Goal: Task Accomplishment & Management: Manage account settings

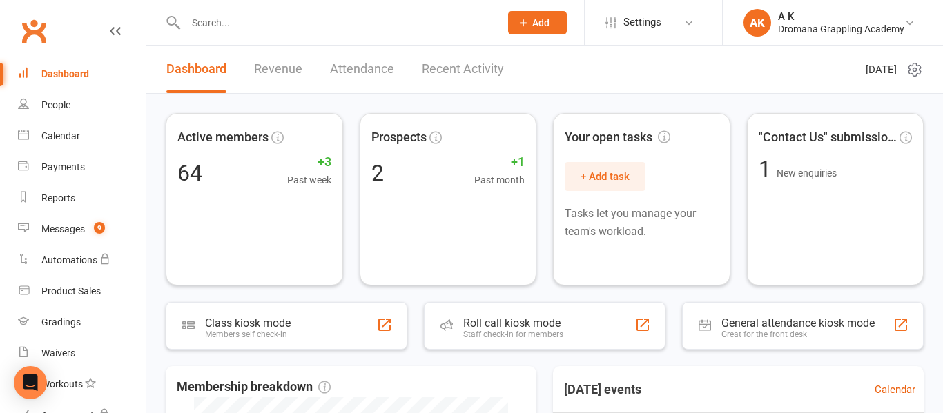
click at [304, 18] on input "text" at bounding box center [336, 22] width 309 height 19
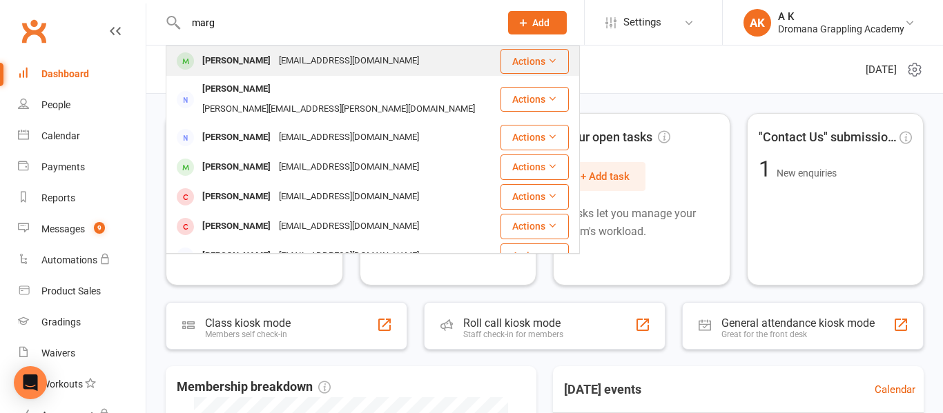
type input "marg"
click at [244, 69] on div "[PERSON_NAME]" at bounding box center [236, 61] width 77 height 20
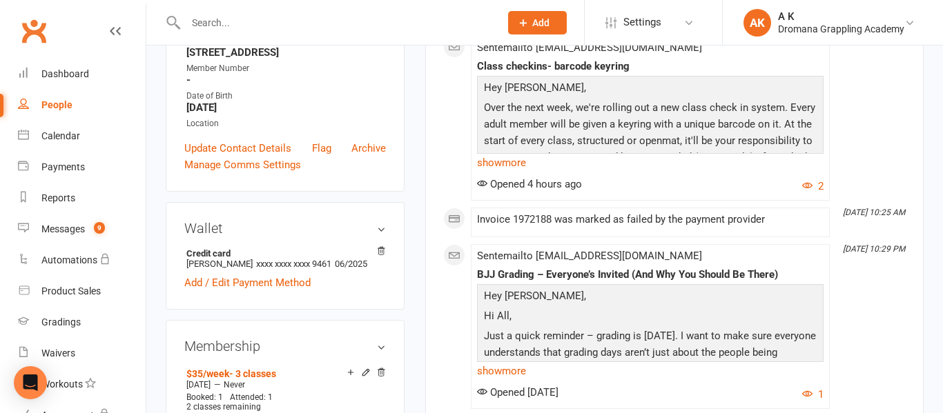
scroll to position [266, 0]
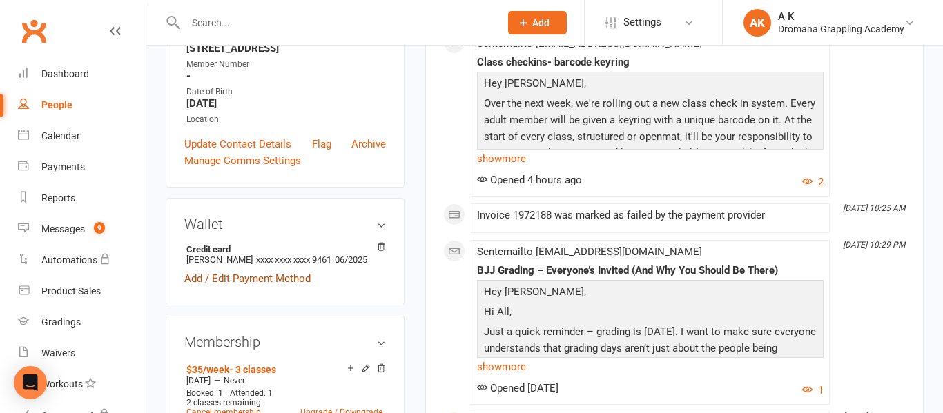
click at [231, 287] on link "Add / Edit Payment Method" at bounding box center [247, 279] width 126 height 17
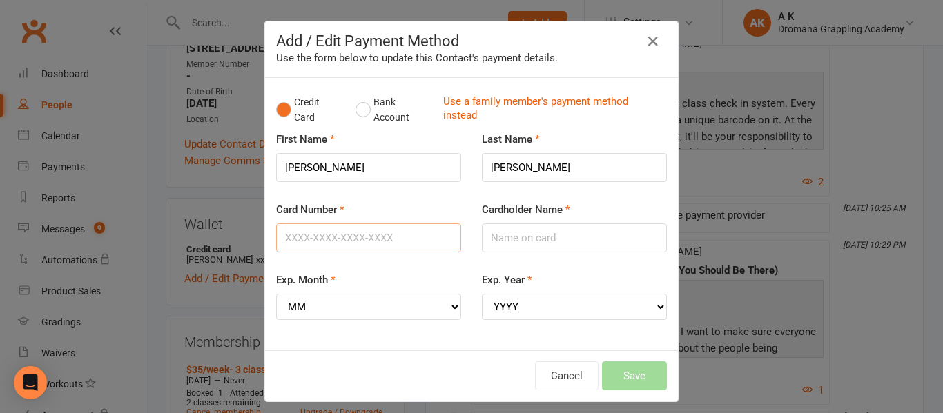
click at [375, 234] on input "Card Number" at bounding box center [368, 238] width 185 height 29
type input "[CREDIT_CARD_NUMBER]"
click at [427, 202] on div "Card Number [CREDIT_CARD_NUMBER]" at bounding box center [368, 227] width 185 height 51
click at [531, 230] on input "Cardholder Name" at bounding box center [574, 238] width 185 height 29
type input "[PERSON_NAME]"
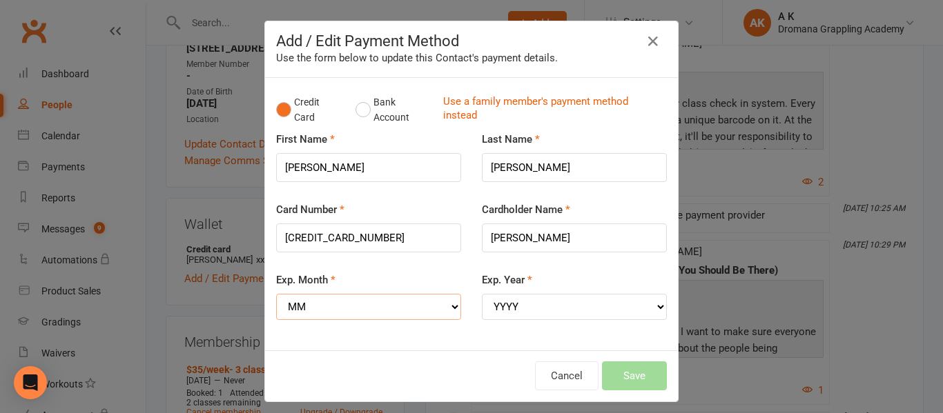
click at [388, 298] on select "MM 01 02 03 04 05 06 07 08 09 10 11 12" at bounding box center [368, 307] width 185 height 26
select select "12"
click at [276, 294] on select "MM 01 02 03 04 05 06 07 08 09 10 11 12" at bounding box center [368, 307] width 185 height 26
click at [523, 312] on select "YYYY 2025 2026 2027 2028 2029 2030 2031 2032 2033 2034" at bounding box center [574, 307] width 185 height 26
select select "2028"
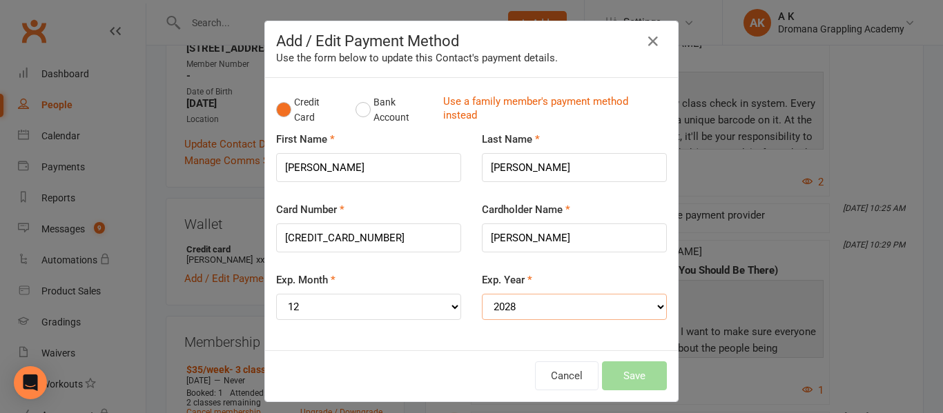
click at [482, 294] on select "YYYY 2025 2026 2027 2028 2029 2030 2031 2032 2033 2034" at bounding box center [574, 307] width 185 height 26
click at [620, 375] on button "Save" at bounding box center [634, 376] width 65 height 29
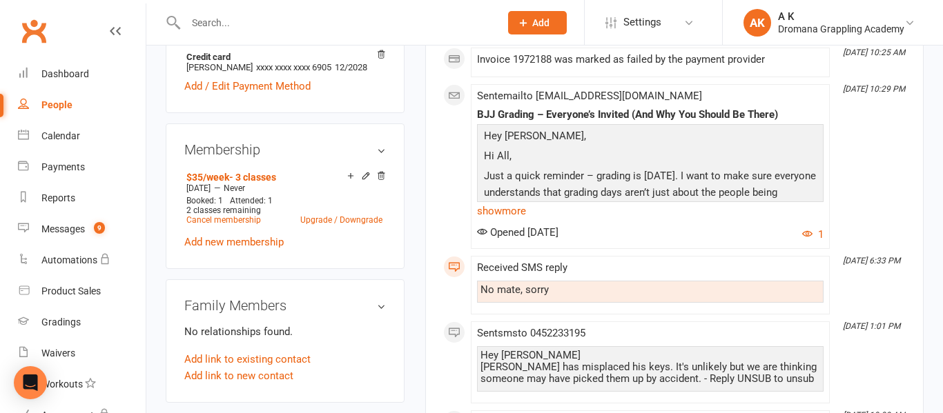
scroll to position [0, 0]
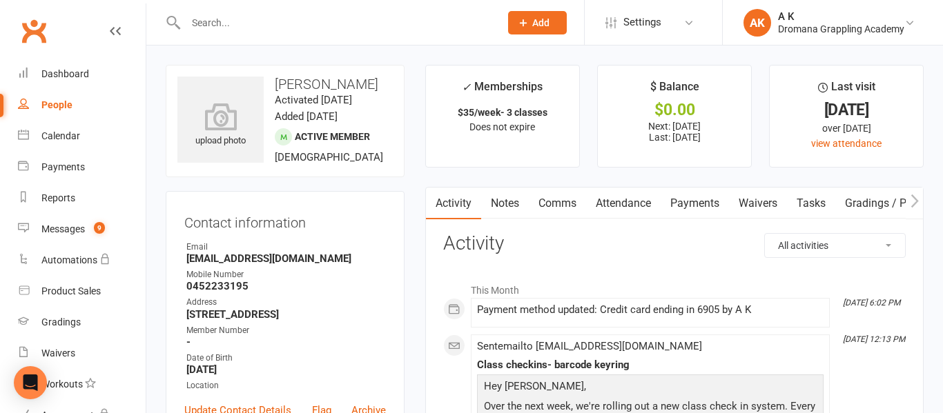
click at [688, 201] on link "Payments" at bounding box center [695, 204] width 68 height 32
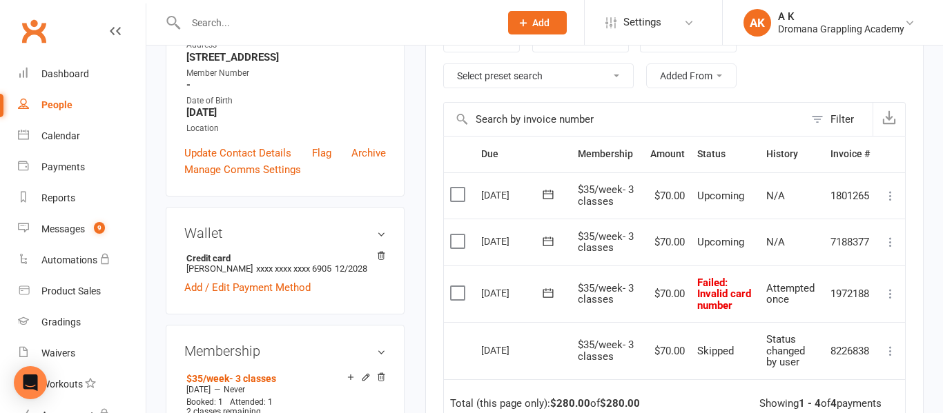
scroll to position [259, 0]
click at [891, 297] on icon at bounding box center [890, 293] width 14 height 14
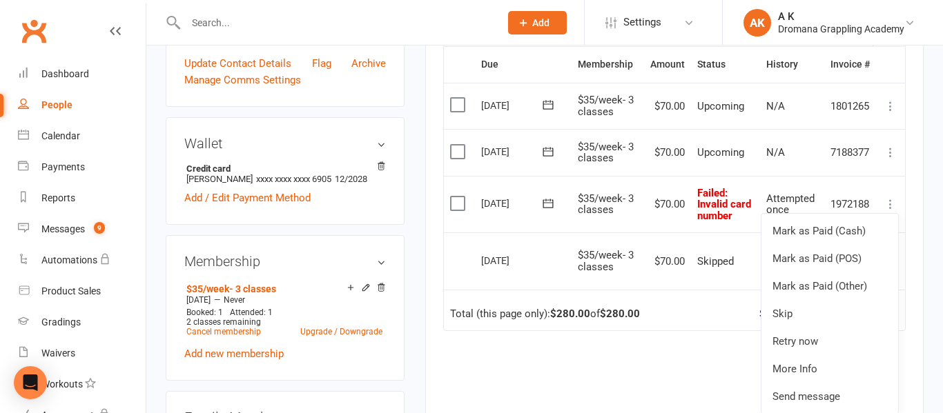
scroll to position [353, 0]
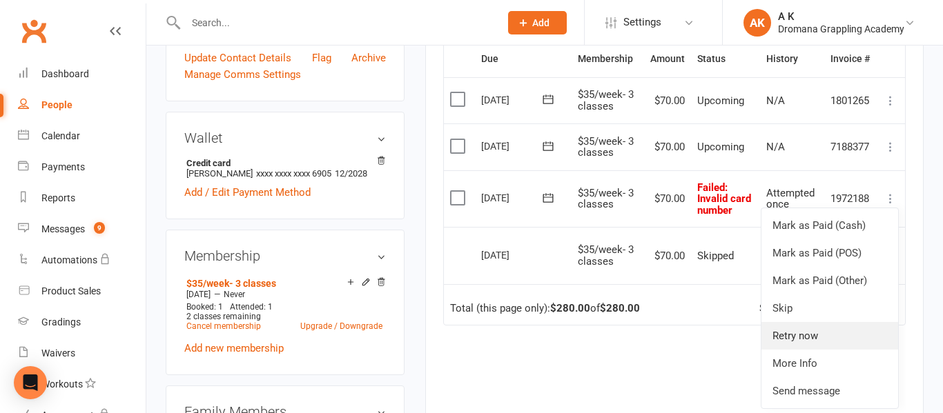
click at [830, 331] on link "Retry now" at bounding box center [829, 336] width 137 height 28
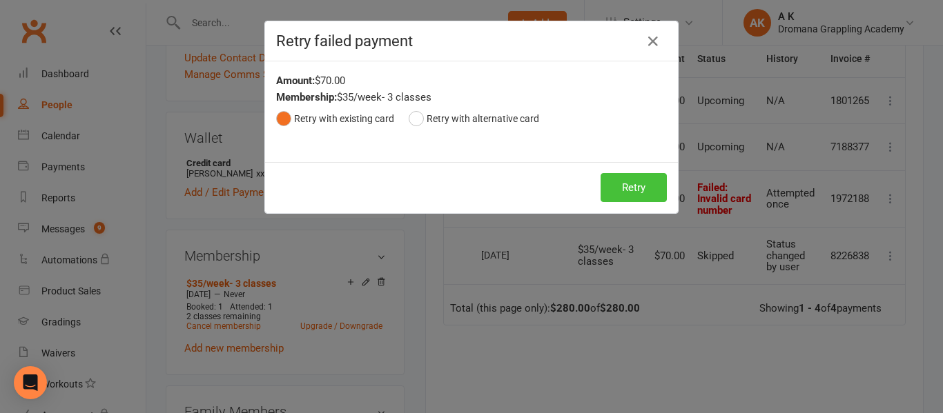
click at [604, 190] on button "Retry" at bounding box center [633, 187] width 66 height 29
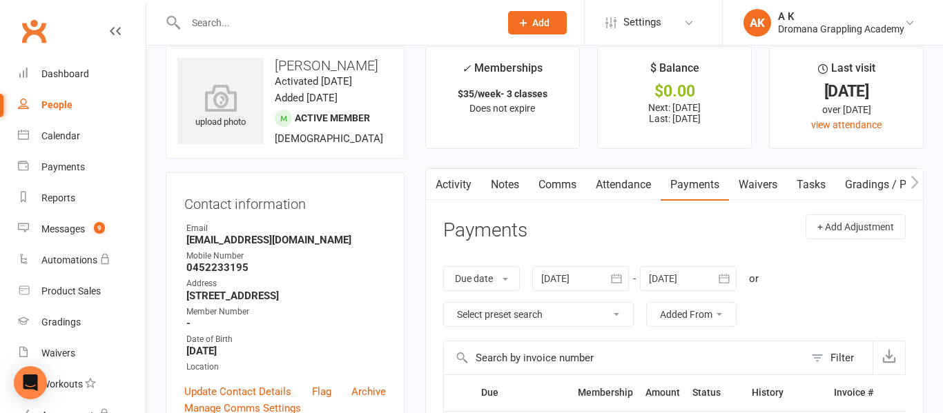
scroll to position [0, 0]
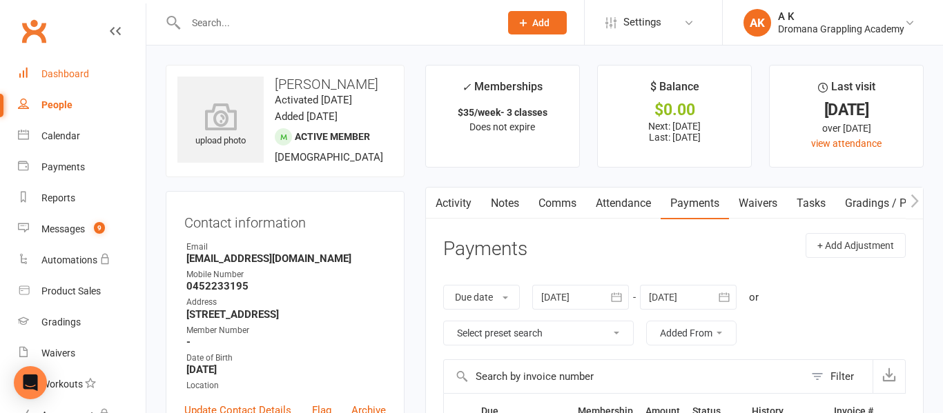
click at [84, 67] on link "Dashboard" at bounding box center [82, 74] width 128 height 31
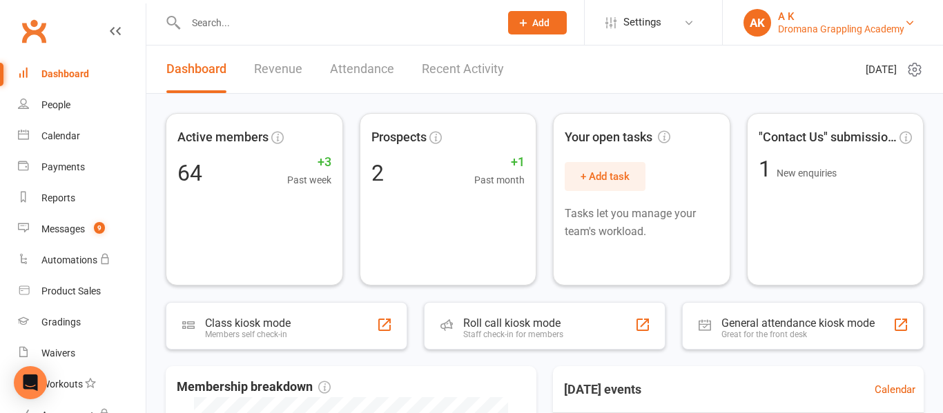
click at [784, 31] on div "Dromana Grappling Academy" at bounding box center [841, 29] width 126 height 12
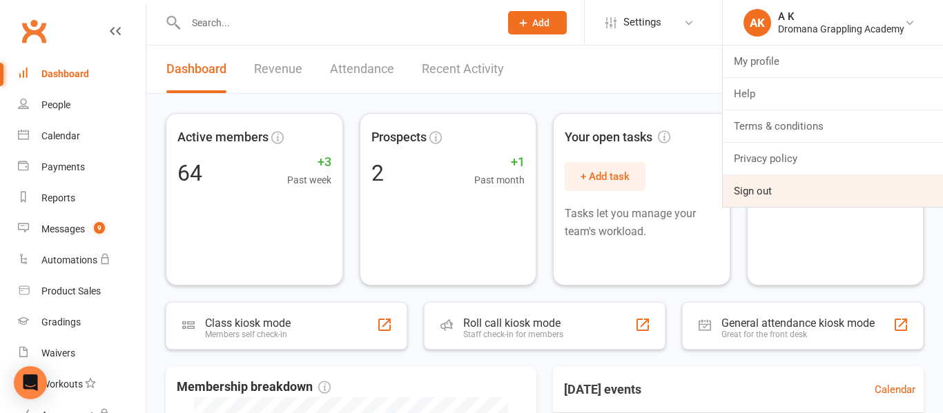
click at [753, 188] on link "Sign out" at bounding box center [833, 191] width 220 height 32
